Goal: Task Accomplishment & Management: Manage account settings

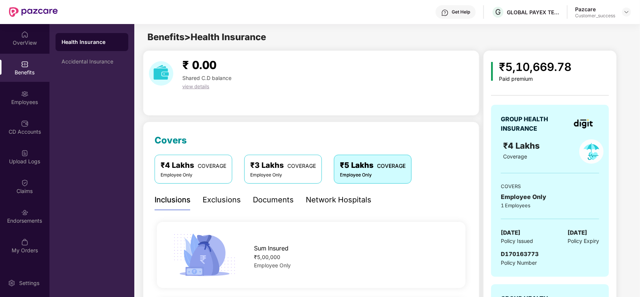
scroll to position [85, 0]
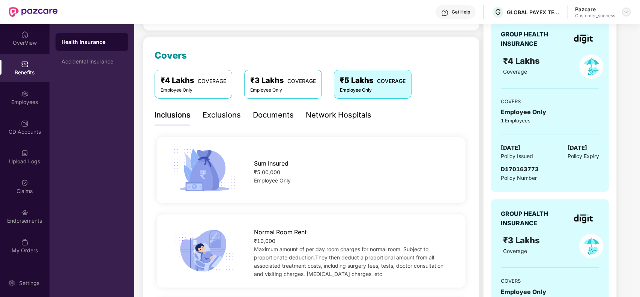
click at [627, 10] on img at bounding box center [626, 12] width 6 height 6
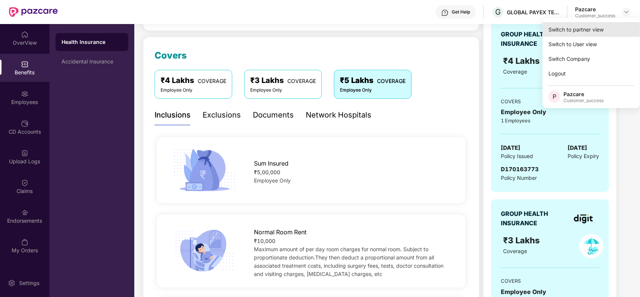
click at [602, 32] on div "Switch to partner view" at bounding box center [591, 29] width 98 height 15
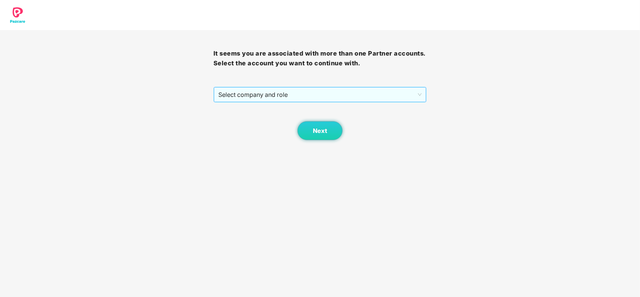
click at [286, 98] on span "Select company and role" at bounding box center [320, 94] width 204 height 14
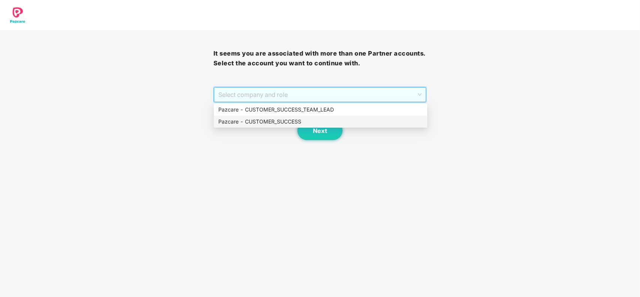
click at [239, 123] on div "Pazcare - CUSTOMER_SUCCESS" at bounding box center [320, 121] width 204 height 8
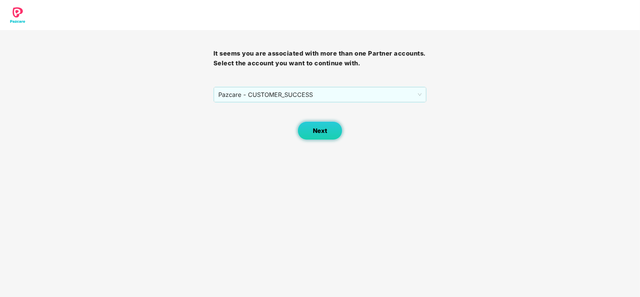
click at [305, 126] on button "Next" at bounding box center [319, 130] width 45 height 19
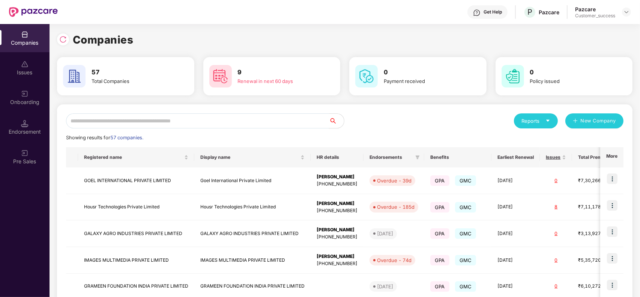
click at [111, 123] on input "text" at bounding box center [197, 120] width 263 height 15
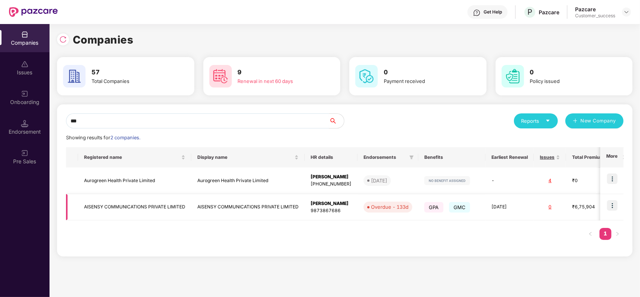
type input "***"
click at [134, 203] on td "AISENSY COMMUNICATIONS PRIVATE LIMITED" at bounding box center [134, 207] width 113 height 27
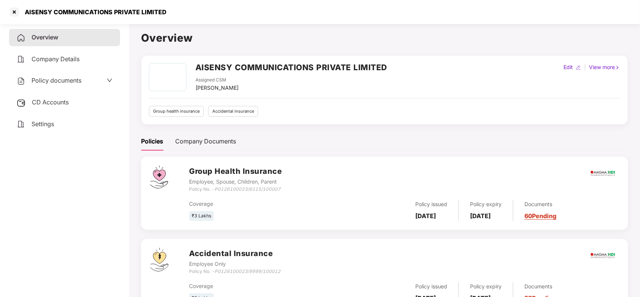
click at [554, 218] on link "60 Pending" at bounding box center [540, 216] width 32 height 8
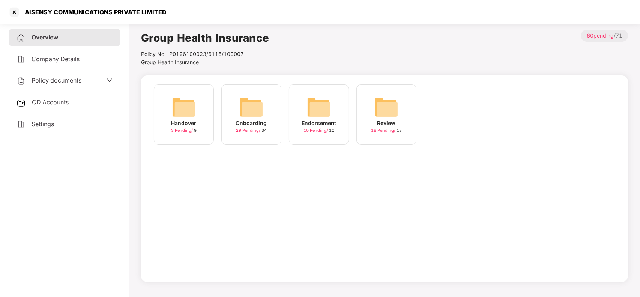
click at [268, 125] on div "Onboarding 29 Pending / 34" at bounding box center [251, 114] width 60 height 60
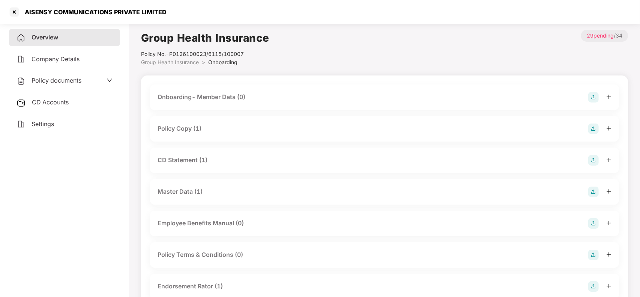
click at [211, 137] on div "Policy Copy (1)" at bounding box center [384, 129] width 469 height 26
click at [201, 133] on div "Policy Copy (1)" at bounding box center [180, 128] width 44 height 9
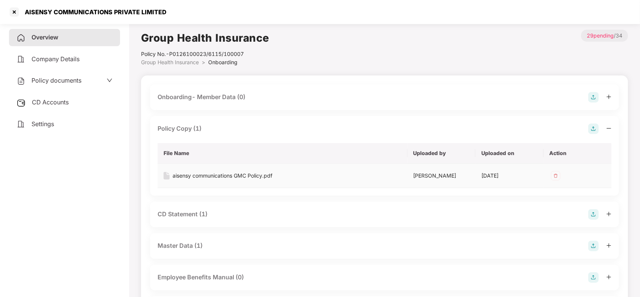
click at [189, 177] on div "aisensy communications GMC Policy.pdf" at bounding box center [223, 175] width 100 height 8
click at [17, 12] on div at bounding box center [14, 12] width 12 height 12
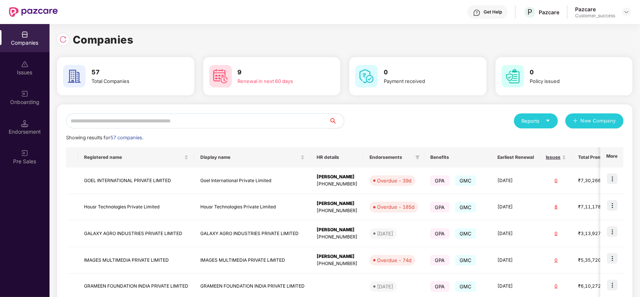
click at [231, 119] on input "text" at bounding box center [197, 120] width 263 height 15
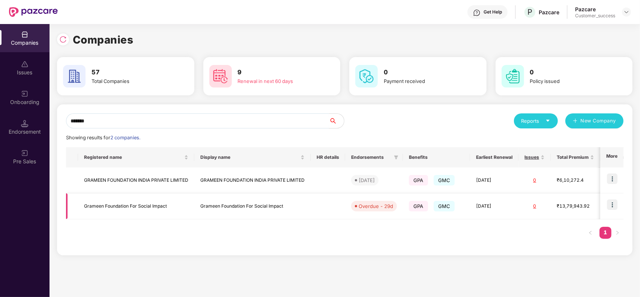
type input "*******"
click at [615, 203] on img at bounding box center [612, 204] width 11 height 11
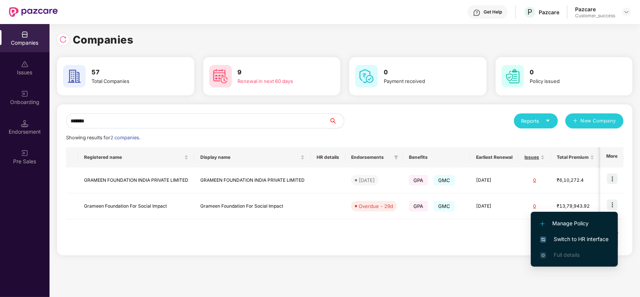
click at [581, 232] on li "Switch to HR interface" at bounding box center [574, 239] width 87 height 16
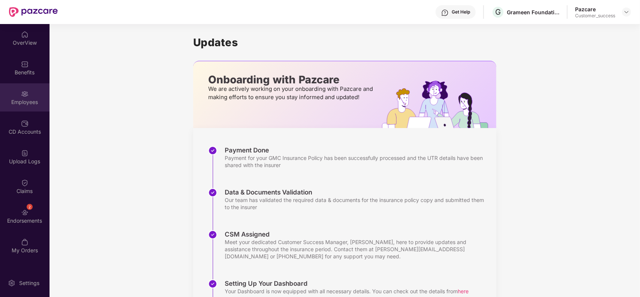
click at [25, 99] on div "Employees" at bounding box center [25, 102] width 50 height 8
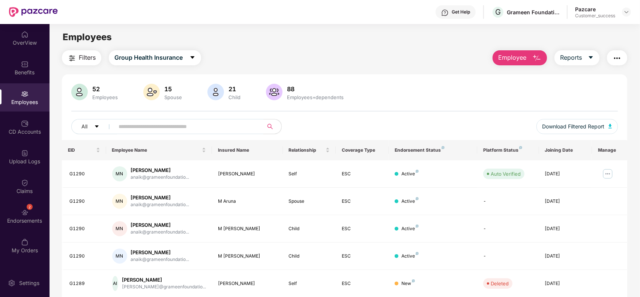
click at [175, 124] on input "text" at bounding box center [186, 126] width 135 height 11
type input "*****"
click at [605, 178] on img at bounding box center [608, 174] width 12 height 12
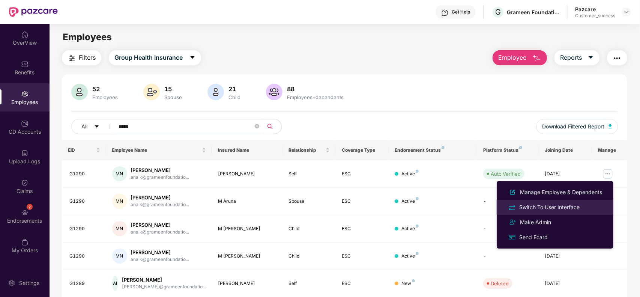
click at [544, 205] on div "Switch To User Interface" at bounding box center [549, 207] width 63 height 8
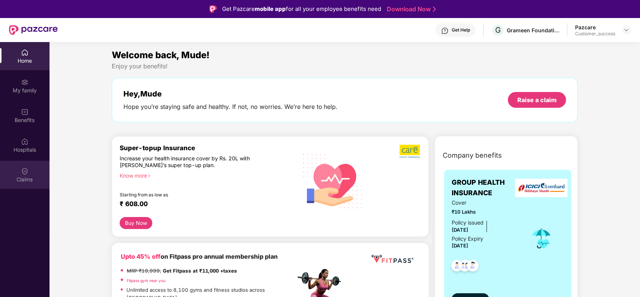
click at [29, 166] on div "Claims" at bounding box center [25, 175] width 50 height 28
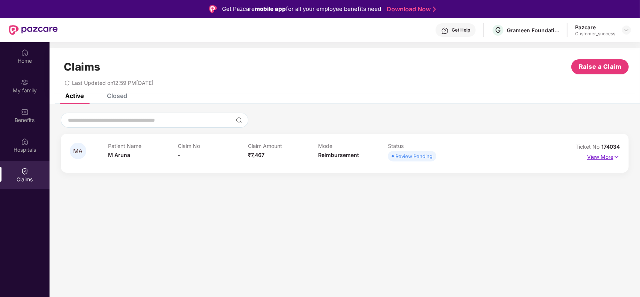
click at [595, 159] on p "View More" at bounding box center [603, 156] width 33 height 10
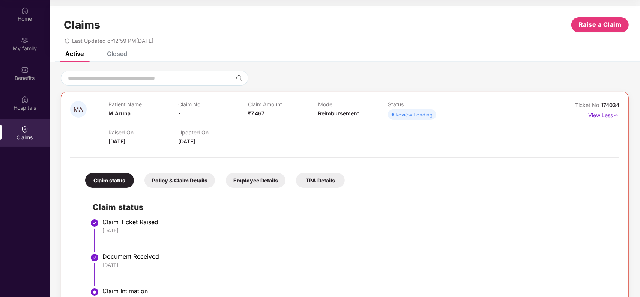
scroll to position [0, 0]
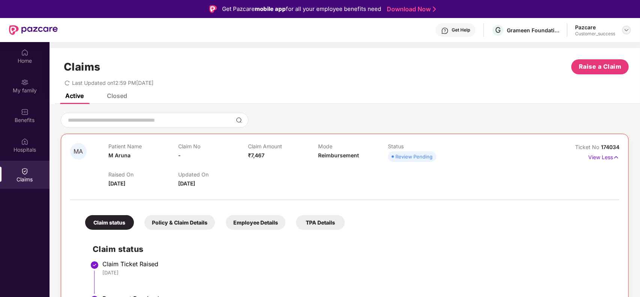
click at [628, 31] on img at bounding box center [626, 30] width 6 height 6
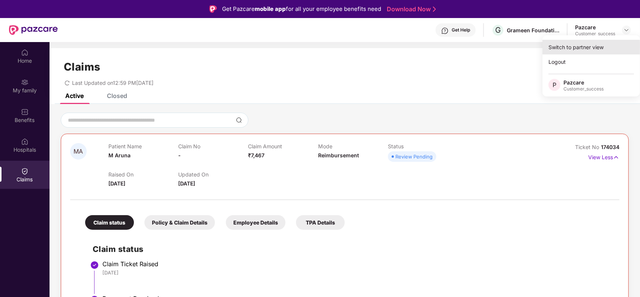
click at [590, 42] on div "Switch to partner view" at bounding box center [591, 47] width 98 height 15
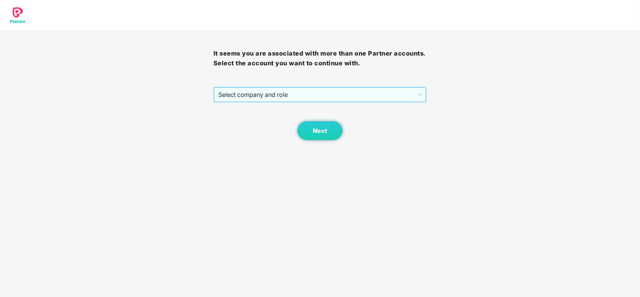
click at [361, 92] on span "Select company and role" at bounding box center [320, 94] width 204 height 14
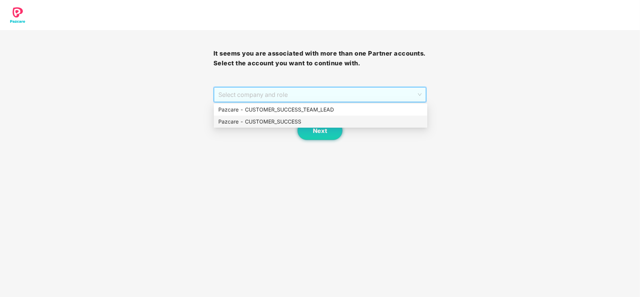
drag, startPoint x: 248, startPoint y: 120, endPoint x: 279, endPoint y: 125, distance: 30.7
click at [258, 119] on div "Pazcare - CUSTOMER_SUCCESS" at bounding box center [320, 121] width 204 height 8
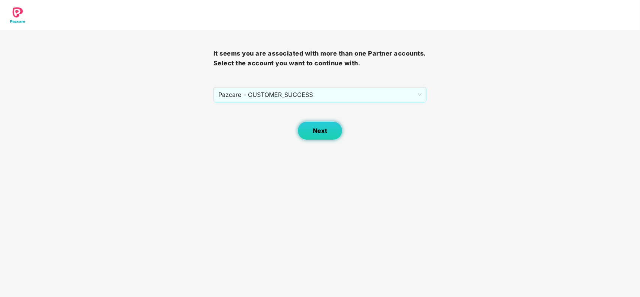
click at [307, 134] on button "Next" at bounding box center [319, 130] width 45 height 19
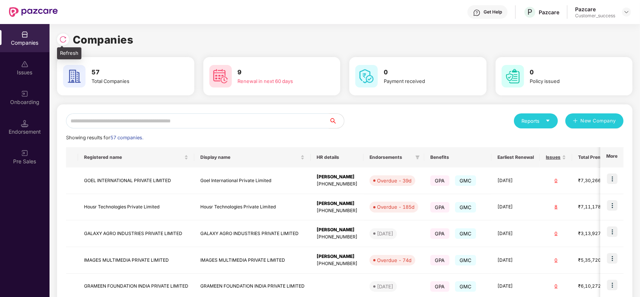
click at [69, 36] on div at bounding box center [65, 39] width 16 height 14
click at [57, 36] on div at bounding box center [63, 39] width 12 height 12
click at [103, 125] on input "text" at bounding box center [197, 120] width 263 height 15
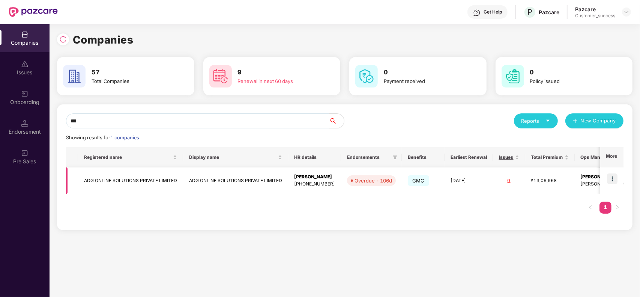
type input "***"
click at [213, 177] on td "ADG ONLINE SOLUTIONS PRIVATE LIMITED" at bounding box center [235, 180] width 105 height 27
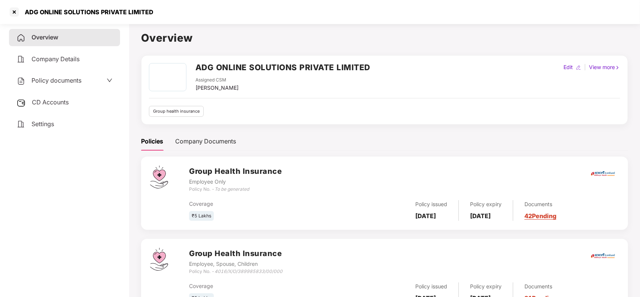
scroll to position [33, 0]
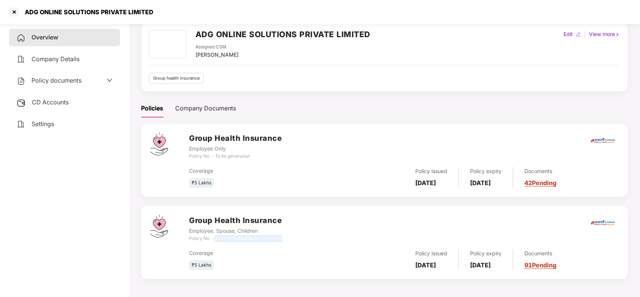
drag, startPoint x: 216, startPoint y: 239, endPoint x: 289, endPoint y: 236, distance: 73.2
click at [289, 236] on div "Group Health Insurance Employee, Spouse, Children Policy No. - 4016/X/O/3899858…" at bounding box center [404, 228] width 430 height 27
copy icon "4016/X/O/389985833/00/000"
click at [12, 14] on div at bounding box center [14, 12] width 12 height 12
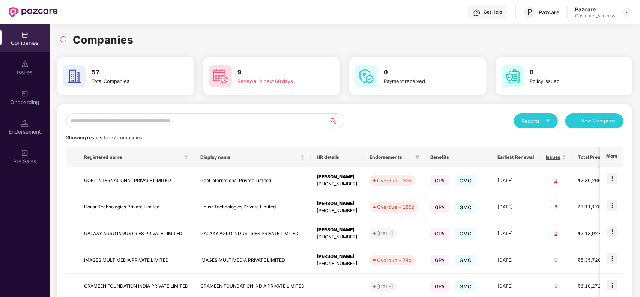
scroll to position [0, 0]
click at [121, 124] on input "text" at bounding box center [197, 120] width 263 height 15
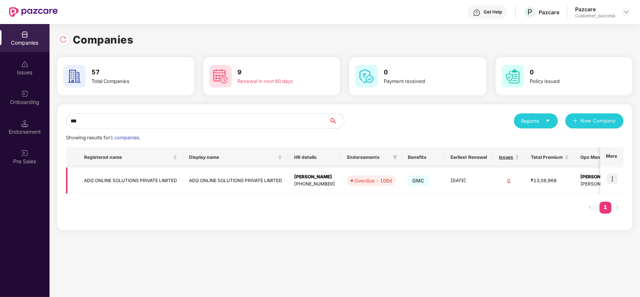
type input "***"
click at [614, 180] on img at bounding box center [612, 178] width 11 height 11
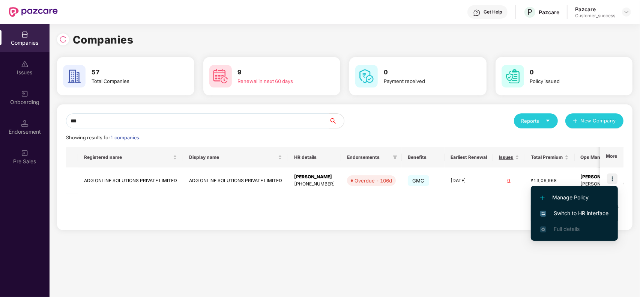
click at [576, 211] on span "Switch to HR interface" at bounding box center [574, 213] width 68 height 8
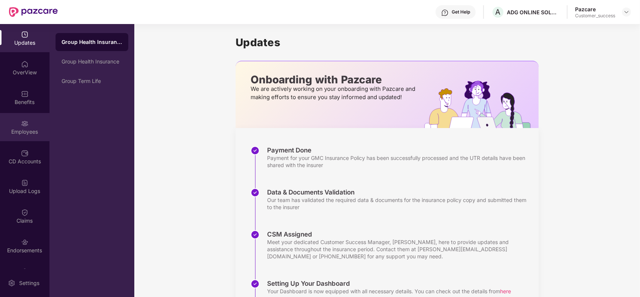
click at [17, 121] on div "Employees" at bounding box center [25, 127] width 50 height 28
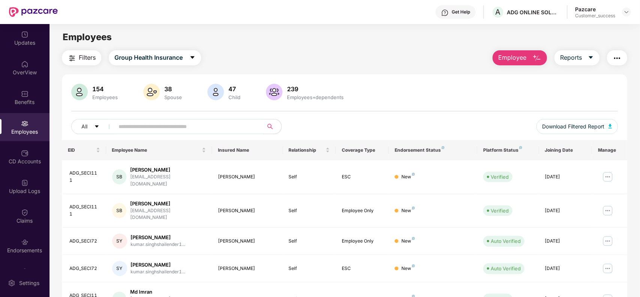
click at [206, 123] on input "text" at bounding box center [186, 126] width 135 height 11
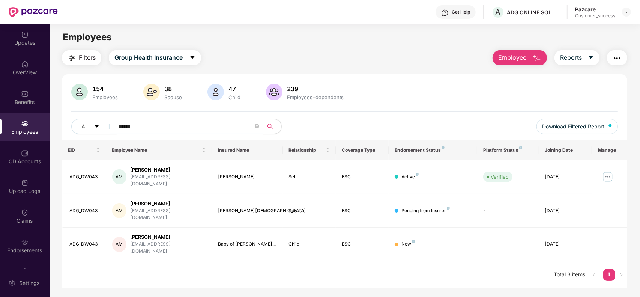
type input "******"
click at [229, 241] on div "Baby of [PERSON_NAME]" at bounding box center [250, 245] width 70 height 13
copy div "Baby of [PERSON_NAME]"
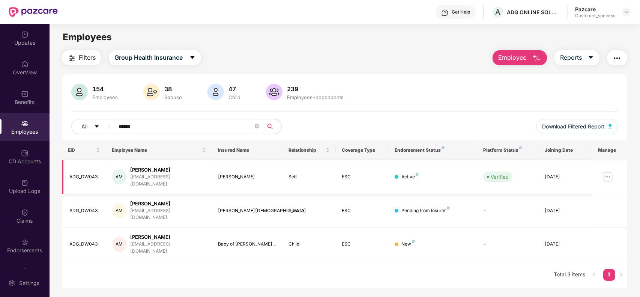
click at [606, 173] on img at bounding box center [608, 177] width 12 height 12
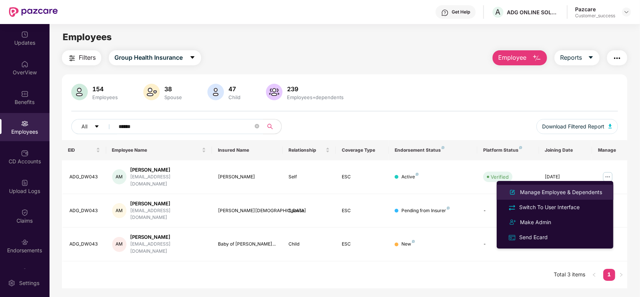
click at [556, 188] on div "Manage Employee & Dependents" at bounding box center [560, 192] width 85 height 8
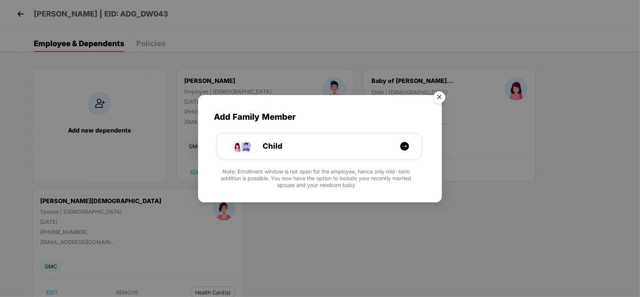
click at [446, 96] on img "Close" at bounding box center [439, 98] width 21 height 21
